Goal: Task Accomplishment & Management: Manage account settings

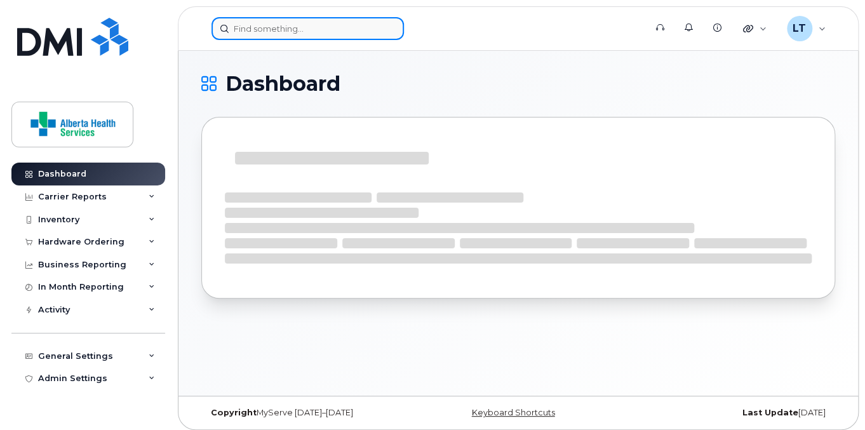
click at [234, 25] on input at bounding box center [307, 28] width 192 height 23
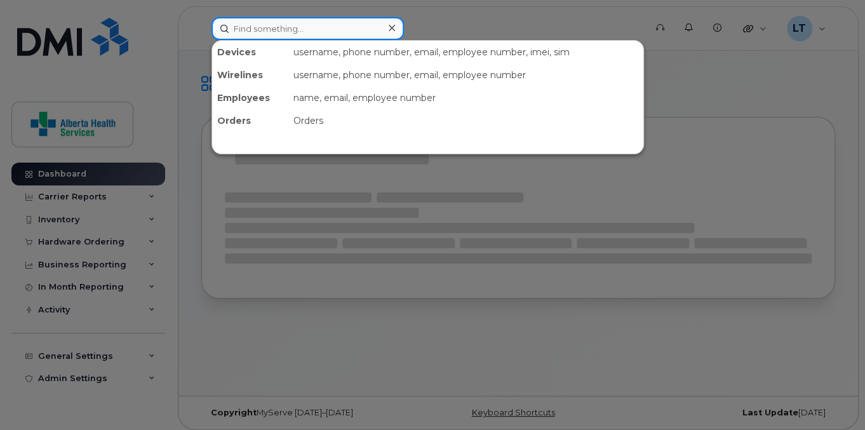
paste input "5875912912"
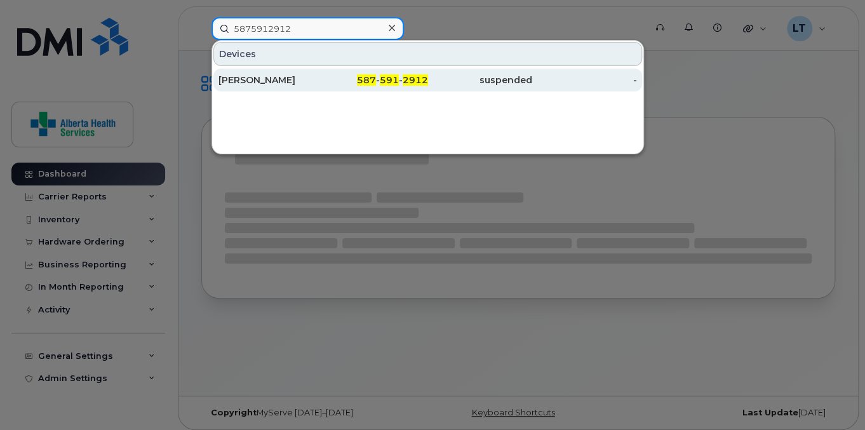
type input "5875912912"
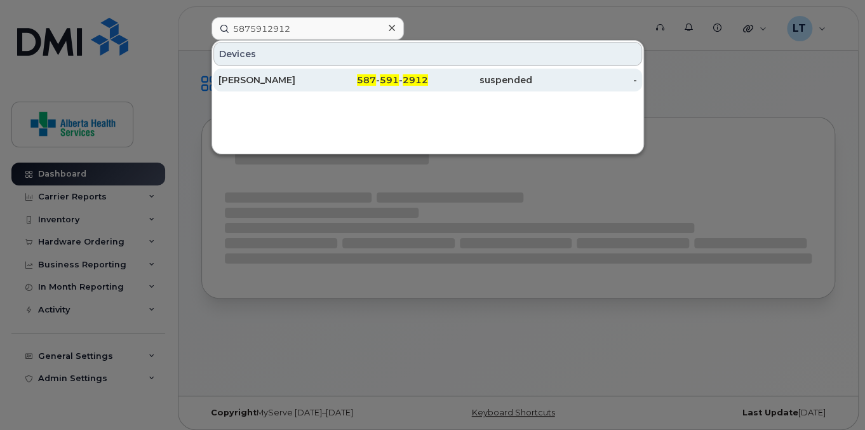
click at [281, 78] on div "[PERSON_NAME]" at bounding box center [270, 80] width 105 height 13
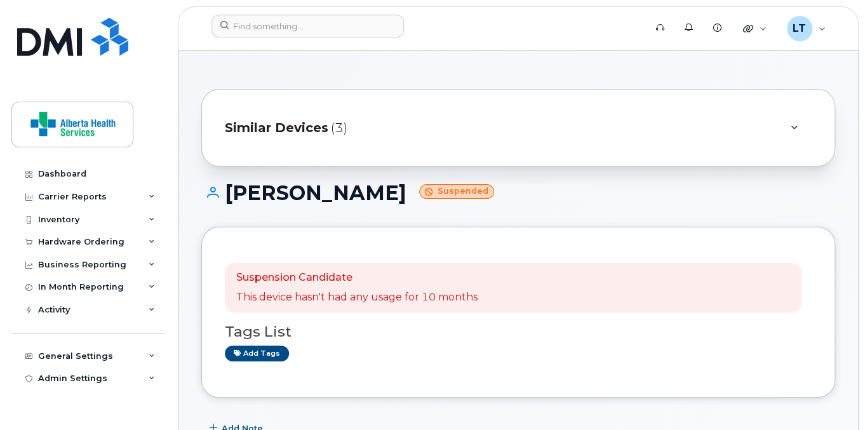
click at [794, 126] on icon at bounding box center [793, 128] width 7 height 8
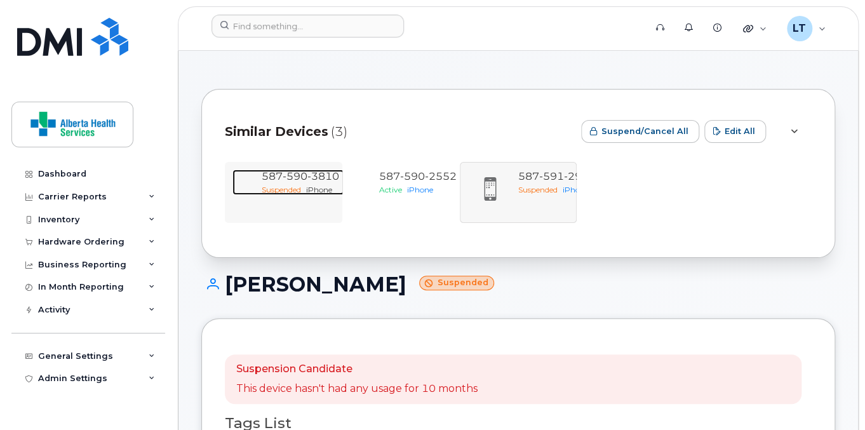
click at [299, 183] on div "587 590 3810" at bounding box center [300, 176] width 77 height 15
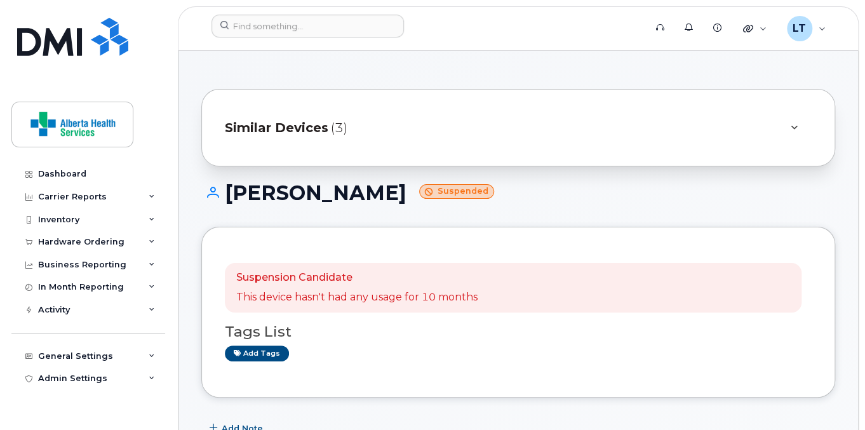
click at [425, 128] on div "Similar Devices (3)" at bounding box center [500, 127] width 551 height 30
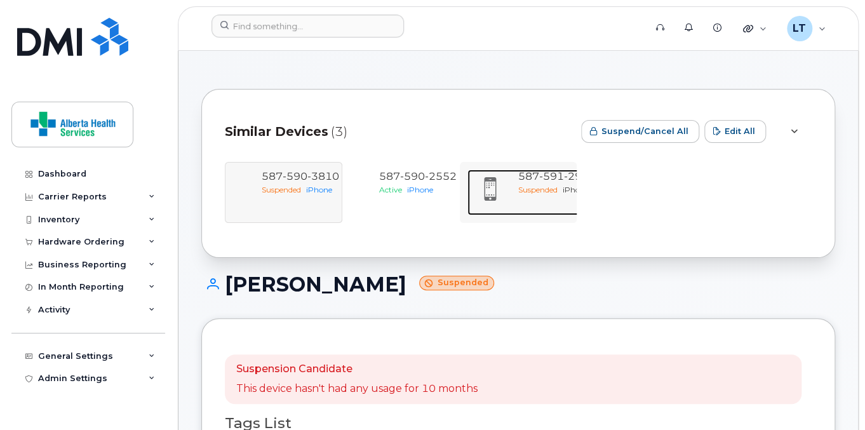
click at [531, 183] on div "587 591 2912" at bounding box center [556, 176] width 77 height 15
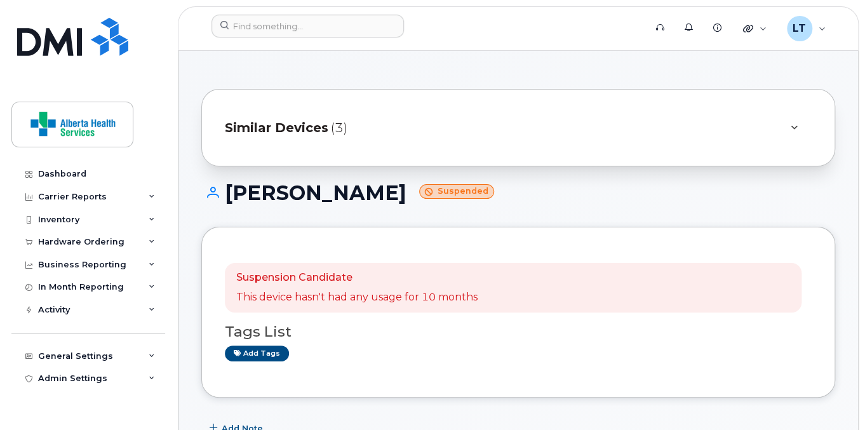
click at [295, 124] on span "Similar Devices" at bounding box center [276, 128] width 103 height 18
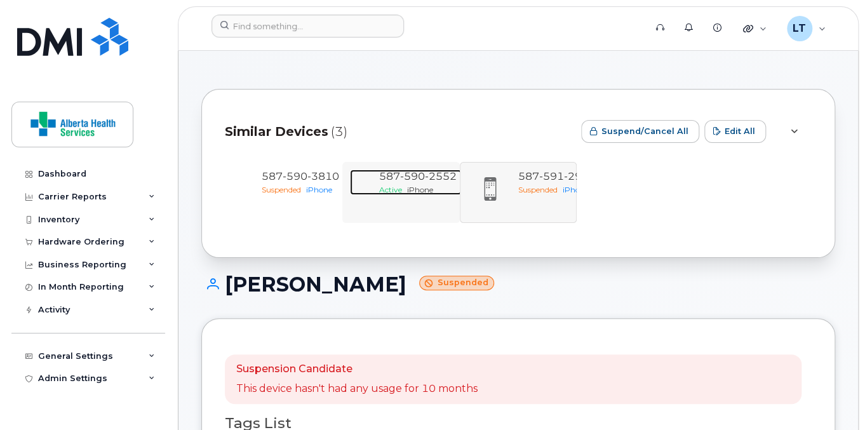
click at [425, 189] on span "iPhone" at bounding box center [420, 190] width 26 height 10
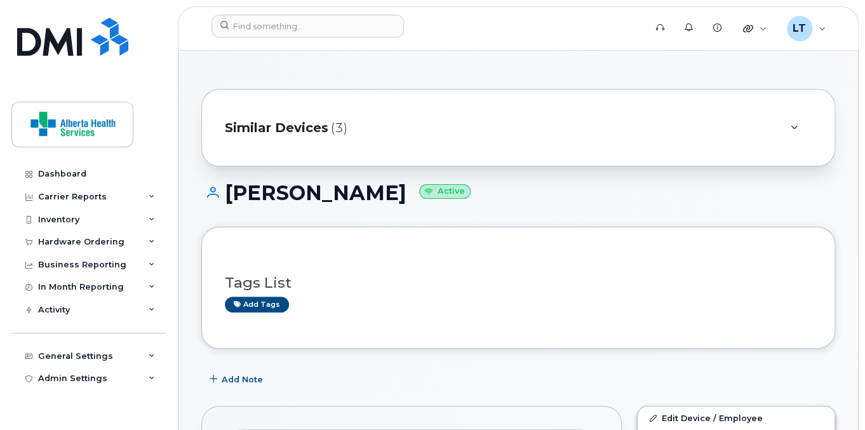
click at [325, 130] on span "Similar Devices" at bounding box center [276, 128] width 103 height 18
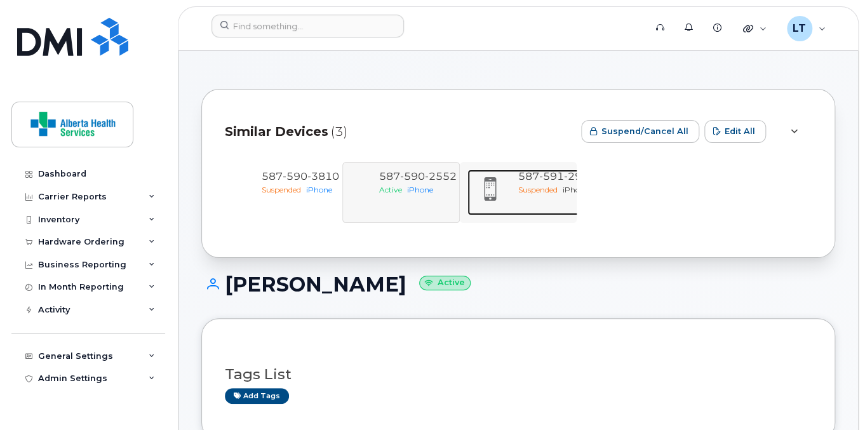
click at [555, 189] on span "Suspended" at bounding box center [537, 190] width 39 height 10
click at [531, 184] on div "Suspended iPhone" at bounding box center [556, 189] width 77 height 11
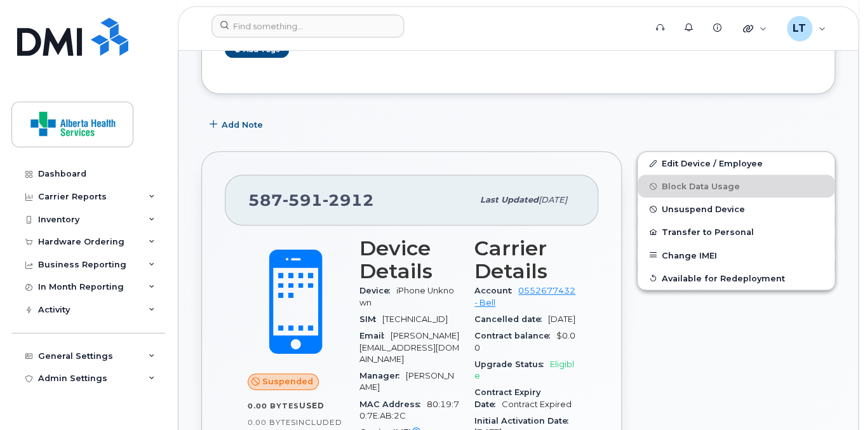
scroll to position [305, 0]
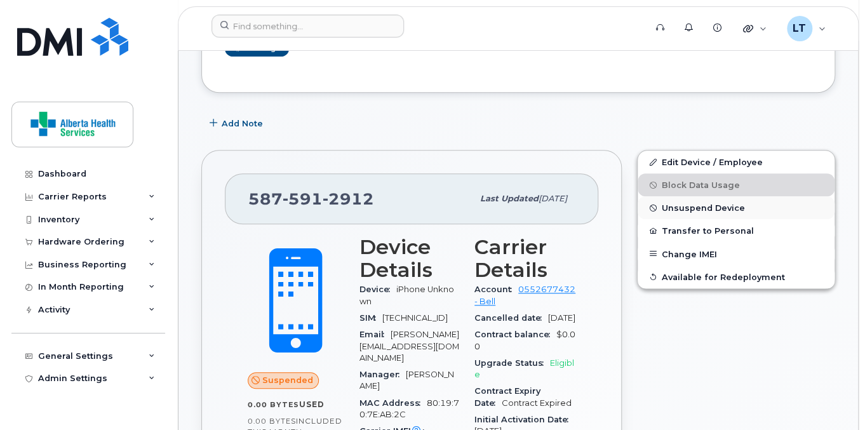
click at [719, 206] on span "Unsuspend Device" at bounding box center [702, 208] width 83 height 10
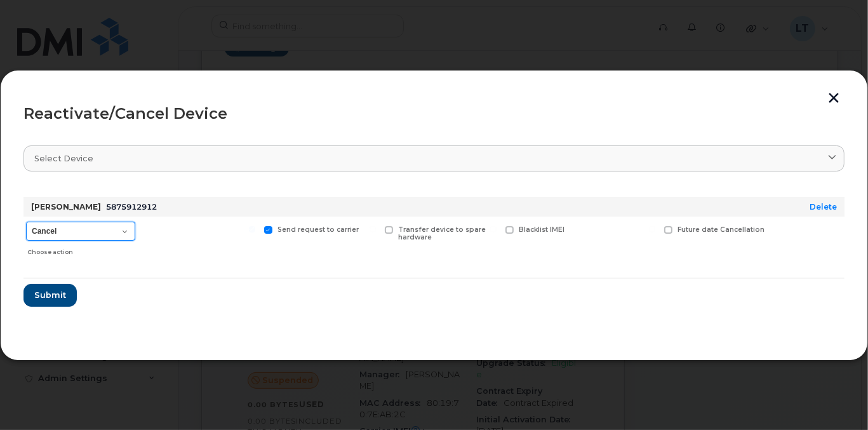
click at [73, 234] on select "Cancel Suspend - Extend Suspension Reactivate" at bounding box center [80, 231] width 109 height 19
select select "[object Object]"
click at [26, 222] on select "Cancel Suspend - Extend Suspension Reactivate" at bounding box center [80, 231] width 109 height 19
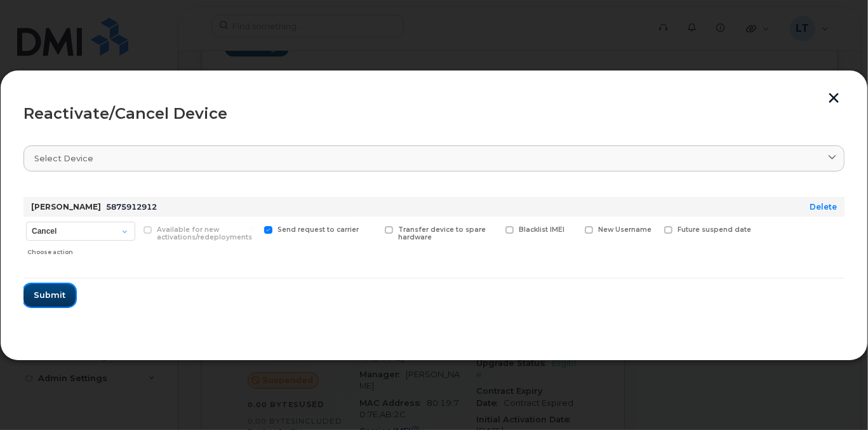
click at [47, 295] on span "Submit" at bounding box center [50, 295] width 32 height 12
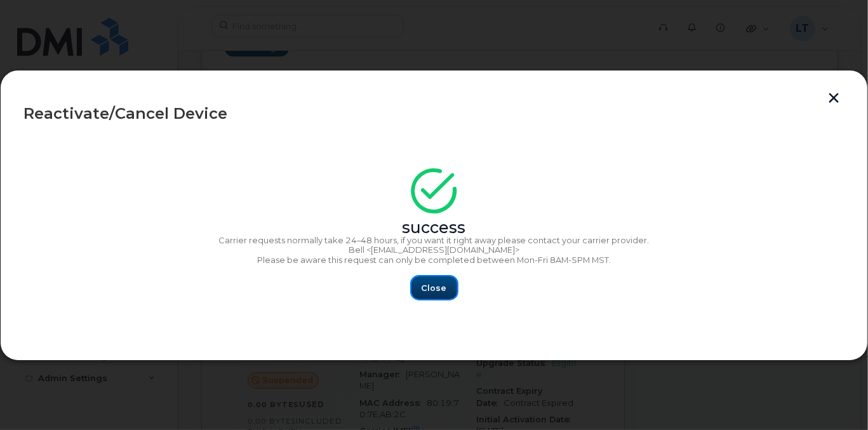
click at [432, 282] on span "Close" at bounding box center [434, 288] width 25 height 12
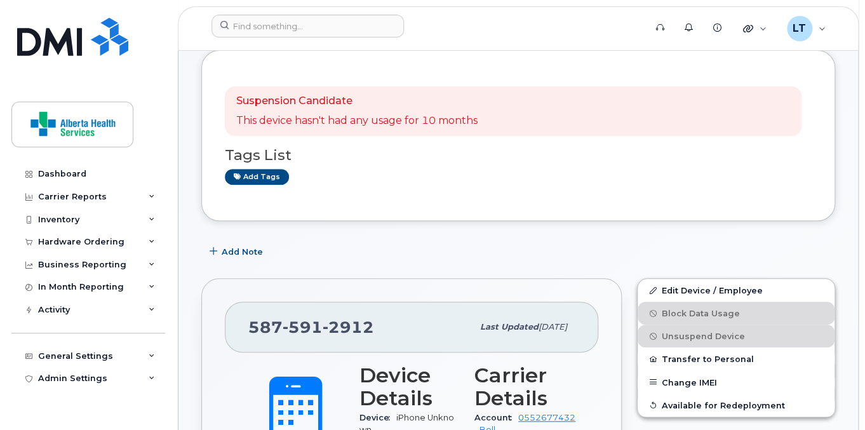
scroll to position [0, 0]
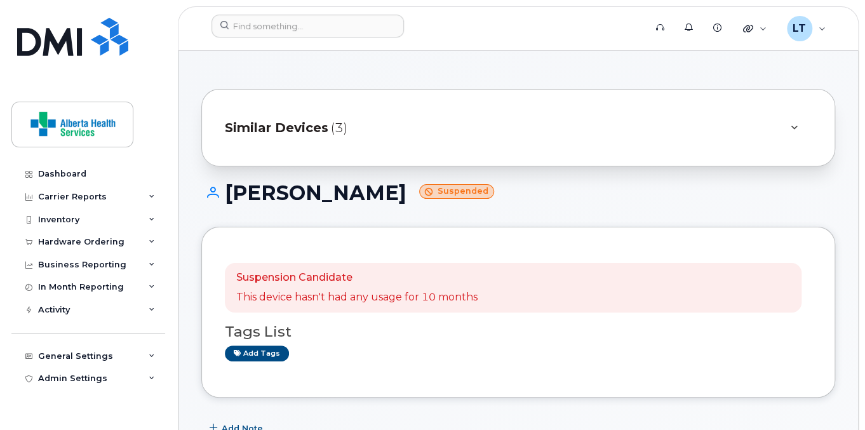
click at [345, 124] on div "Similar Devices (3)" at bounding box center [500, 127] width 551 height 30
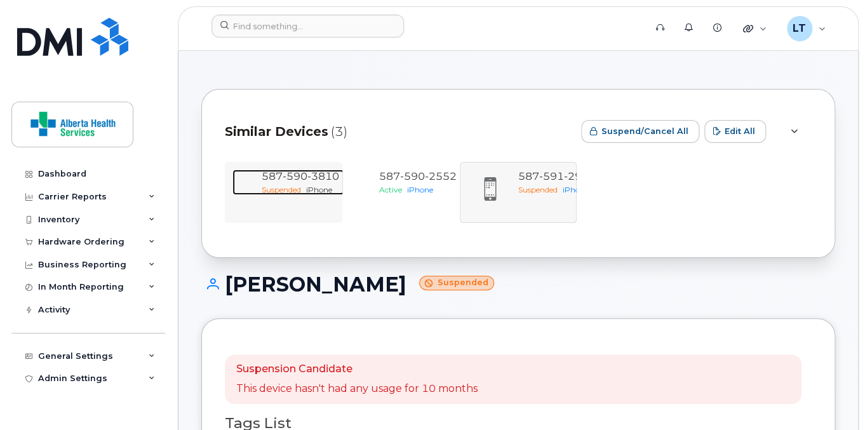
click at [320, 185] on span "iPhone" at bounding box center [319, 190] width 26 height 10
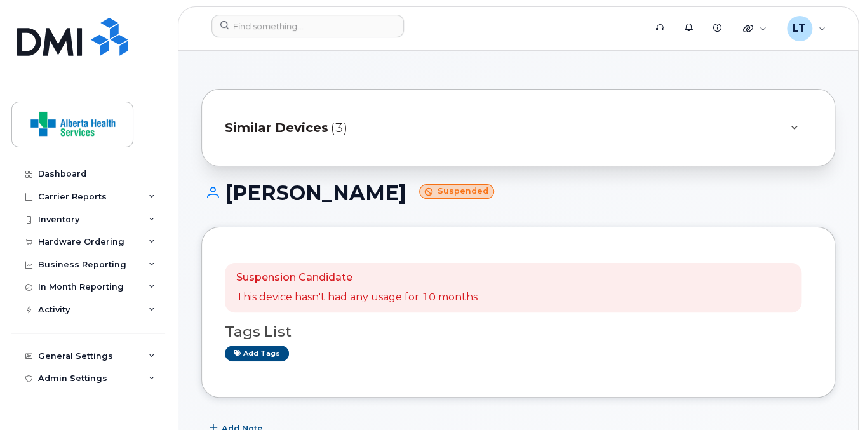
click at [401, 126] on div "Similar Devices (3)" at bounding box center [500, 127] width 551 height 30
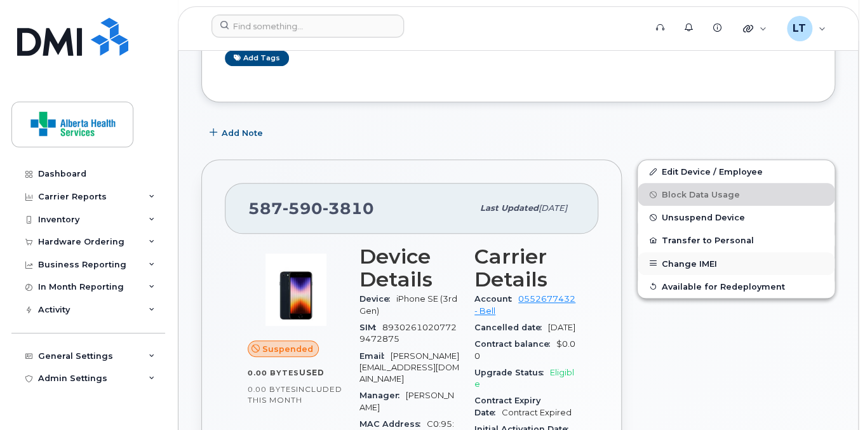
scroll to position [406, 0]
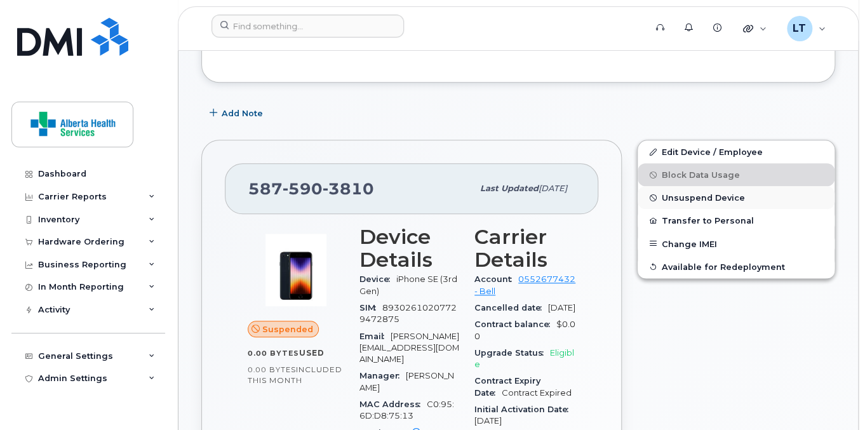
click at [698, 198] on span "Unsuspend Device" at bounding box center [702, 198] width 83 height 10
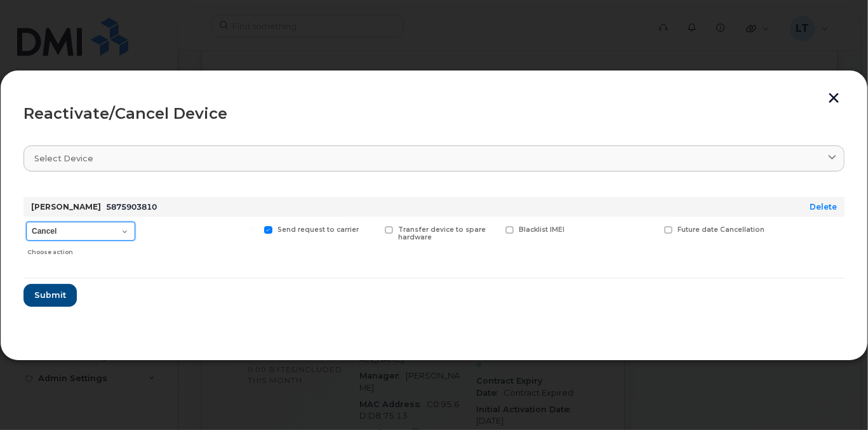
click at [76, 232] on select "Cancel Suspend - Extend Suspension Reactivate" at bounding box center [80, 231] width 109 height 19
select select "[object Object]"
click at [26, 222] on select "Cancel Suspend - Extend Suspension Reactivate" at bounding box center [80, 231] width 109 height 19
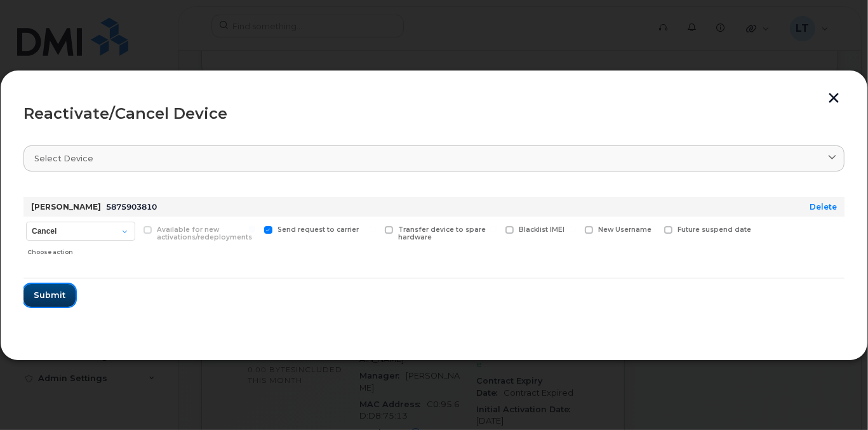
click at [62, 299] on span "Submit" at bounding box center [50, 295] width 32 height 12
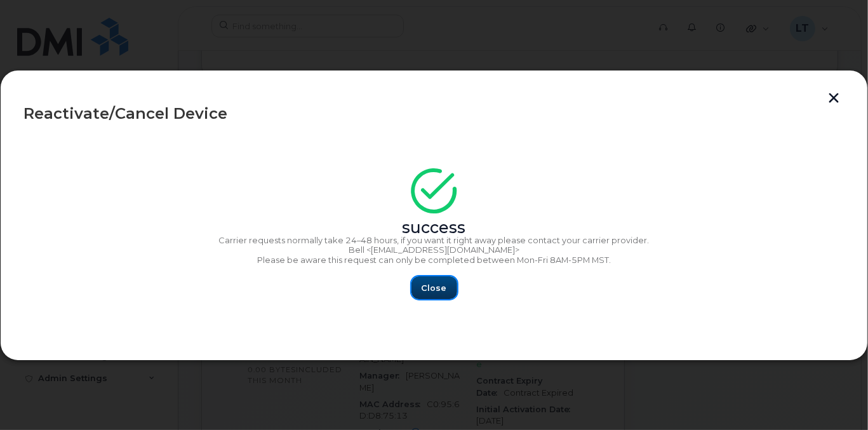
click at [432, 288] on span "Close" at bounding box center [434, 288] width 25 height 12
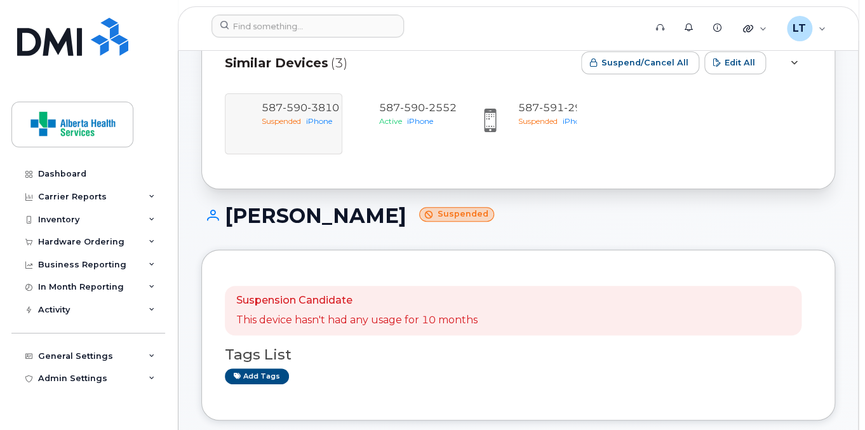
scroll to position [0, 0]
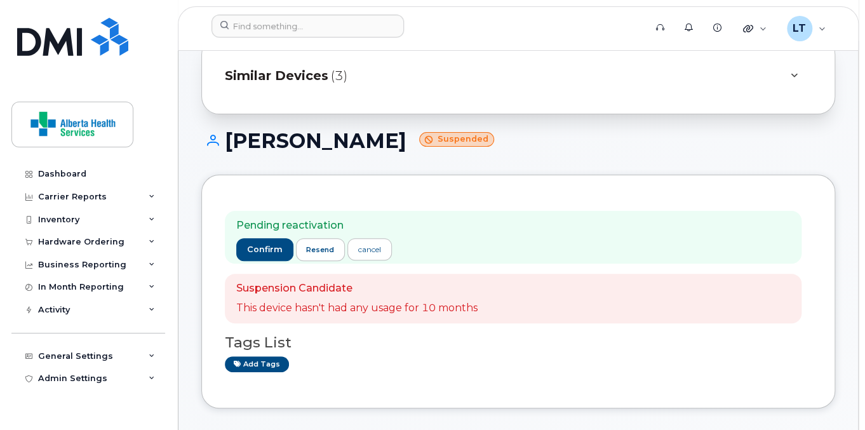
scroll to position [51, 0]
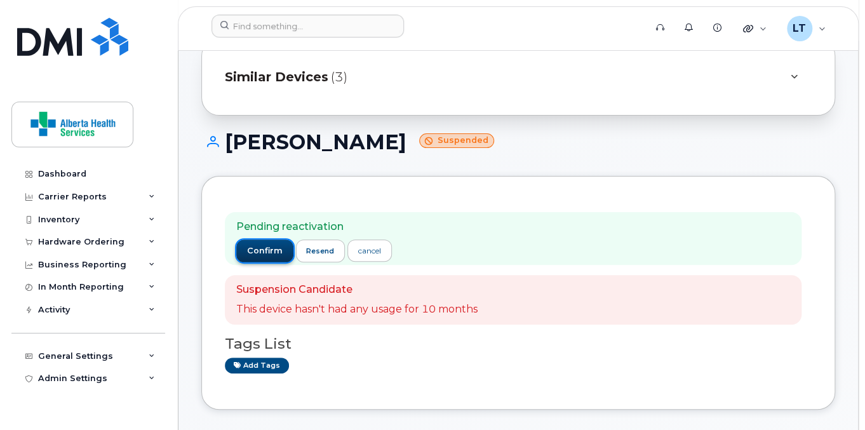
click at [260, 254] on span "confirm" at bounding box center [265, 250] width 36 height 11
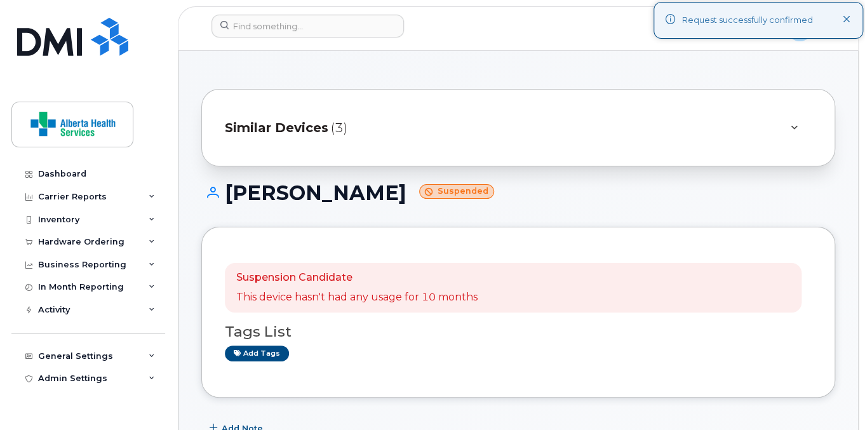
scroll to position [0, 0]
click at [360, 128] on div "Similar Devices (3)" at bounding box center [500, 127] width 551 height 30
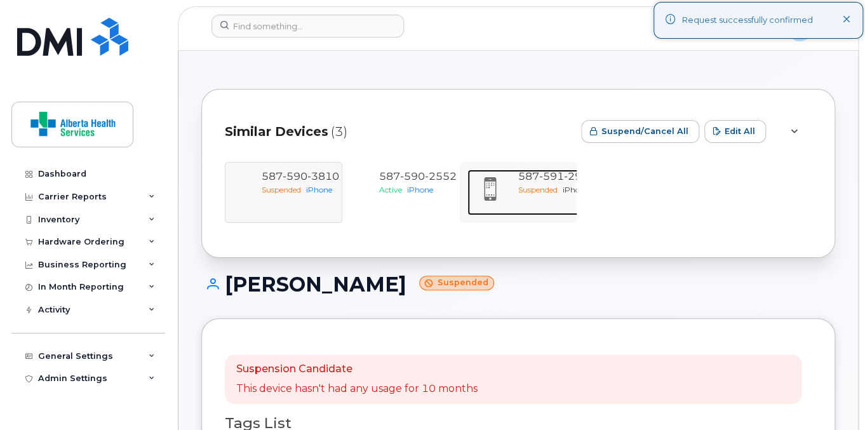
click at [541, 190] on span "Suspended" at bounding box center [537, 190] width 39 height 10
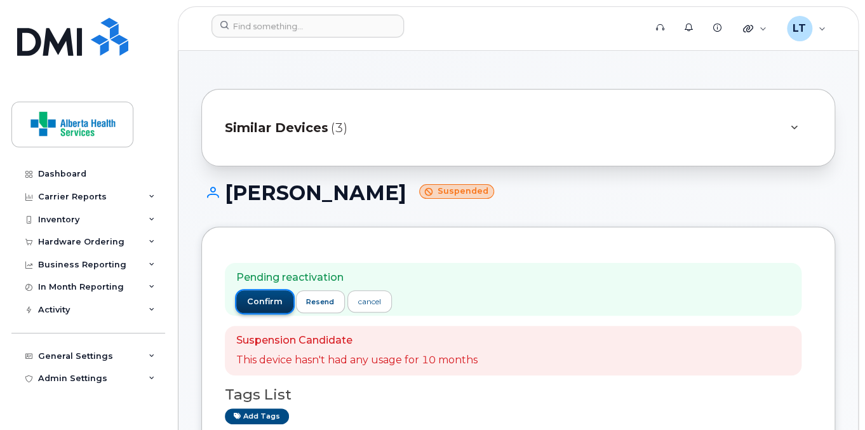
click at [260, 300] on span "confirm" at bounding box center [265, 301] width 36 height 11
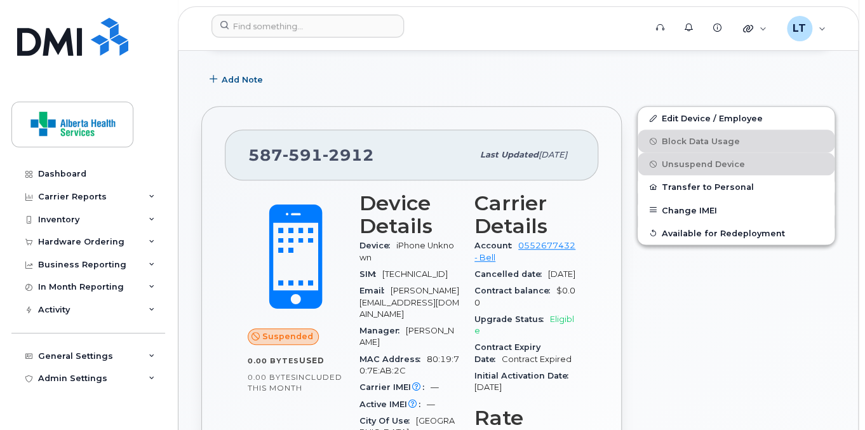
scroll to position [152, 0]
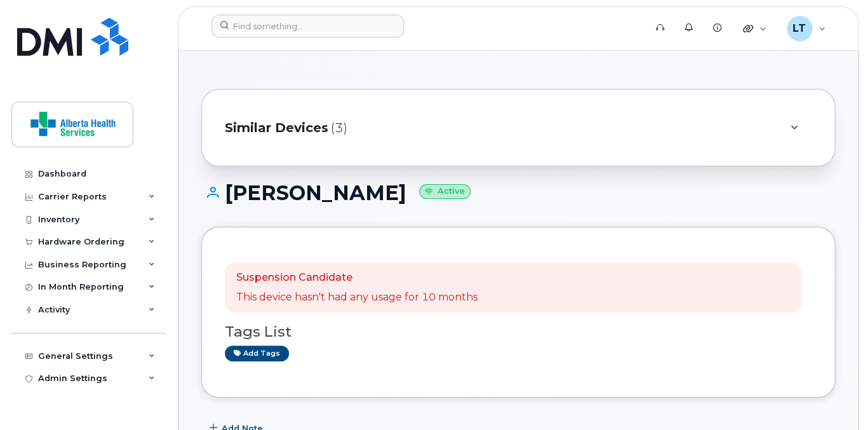
click at [354, 123] on div "Similar Devices (3)" at bounding box center [500, 127] width 551 height 30
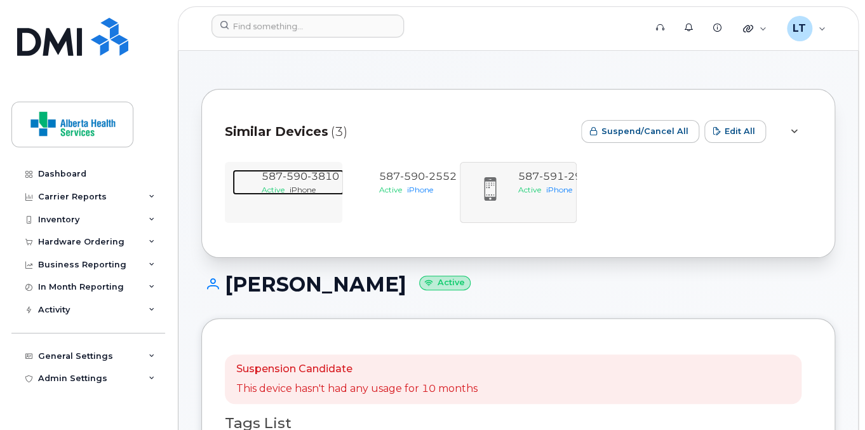
click at [298, 182] on span "590" at bounding box center [294, 176] width 25 height 12
